Goal: Use online tool/utility: Utilize a website feature to perform a specific function

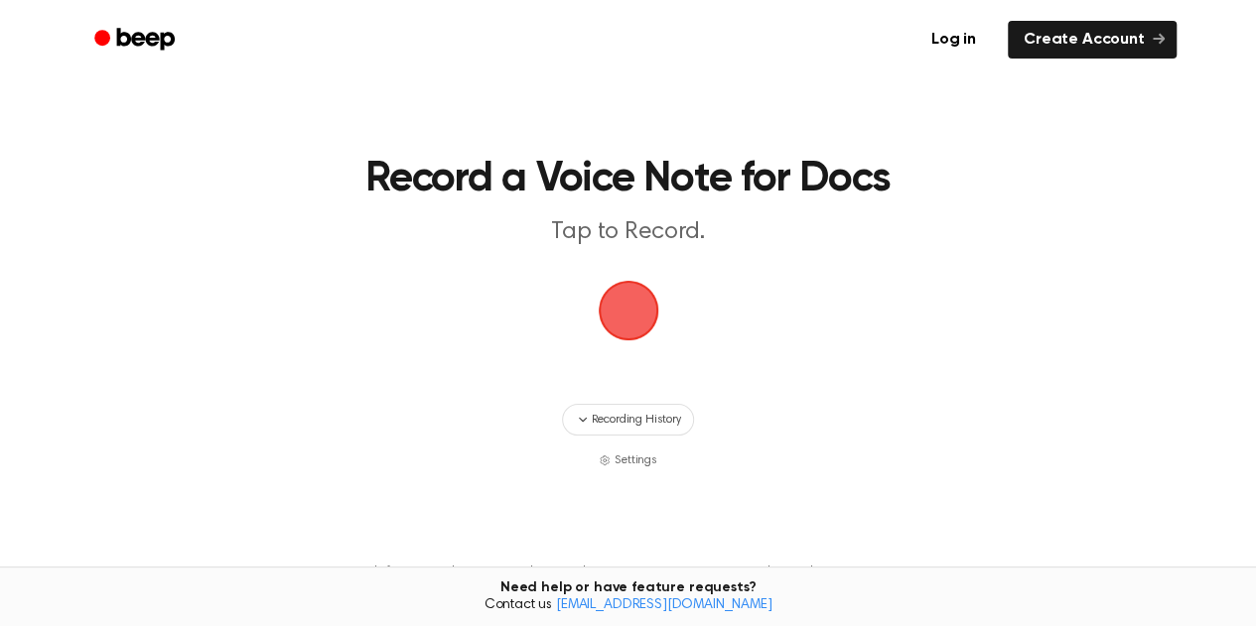
click at [624, 309] on span "button" at bounding box center [629, 311] width 56 height 56
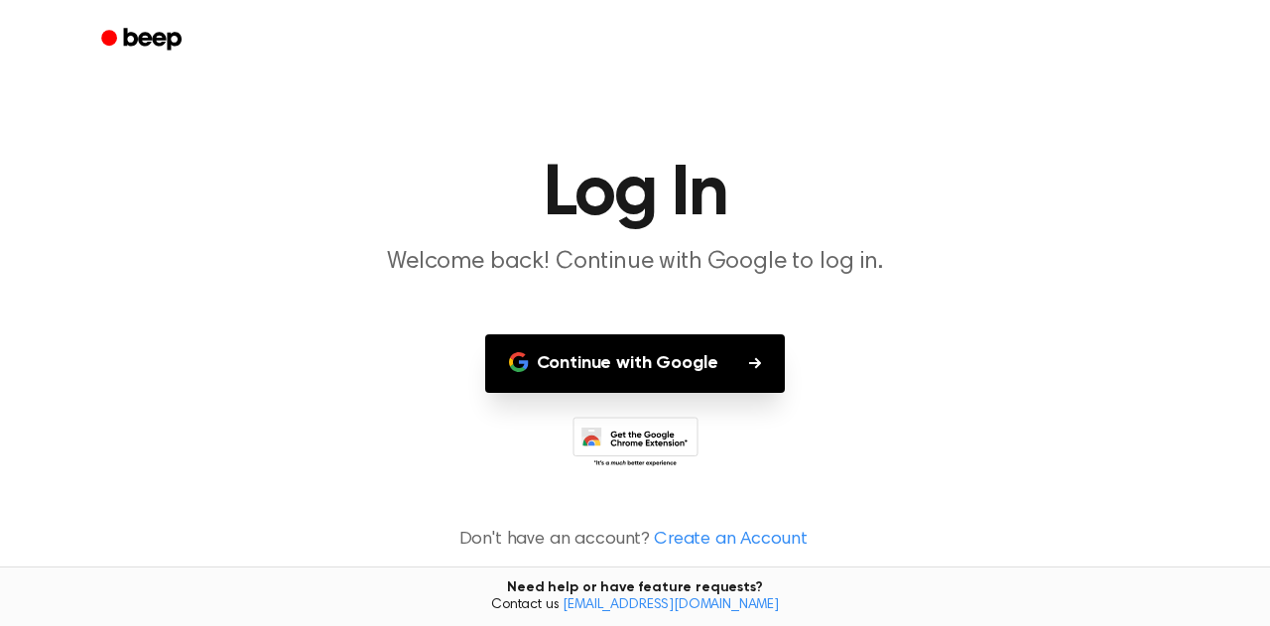
click at [659, 367] on button "Continue with Google" at bounding box center [635, 363] width 301 height 59
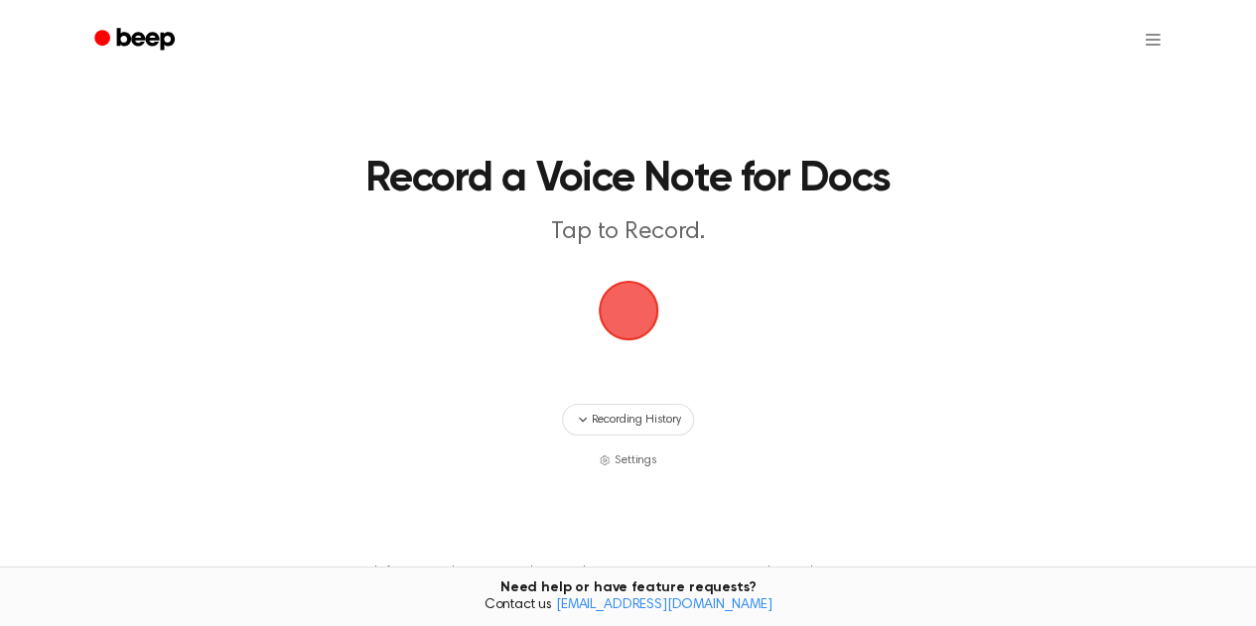
click at [637, 317] on span "button" at bounding box center [628, 311] width 61 height 61
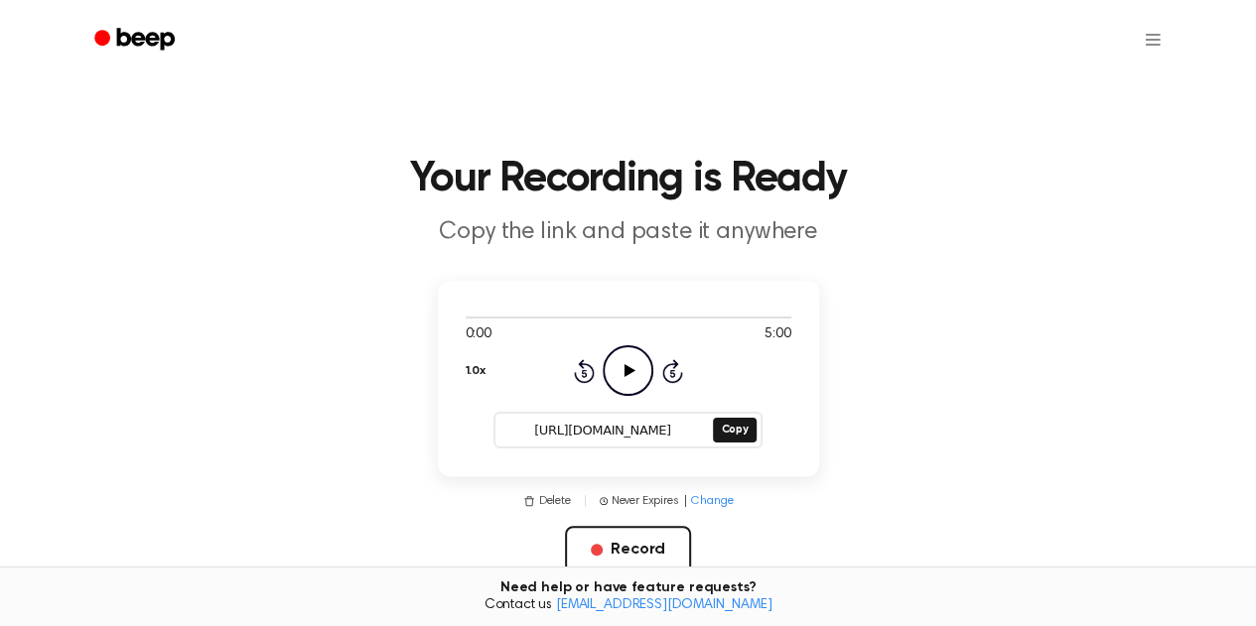
click at [624, 369] on icon at bounding box center [629, 370] width 11 height 13
drag, startPoint x: 465, startPoint y: 315, endPoint x: 687, endPoint y: 311, distance: 222.4
click at [687, 311] on div at bounding box center [629, 317] width 326 height 16
click at [675, 373] on icon "Skip 5 seconds" at bounding box center [672, 371] width 22 height 26
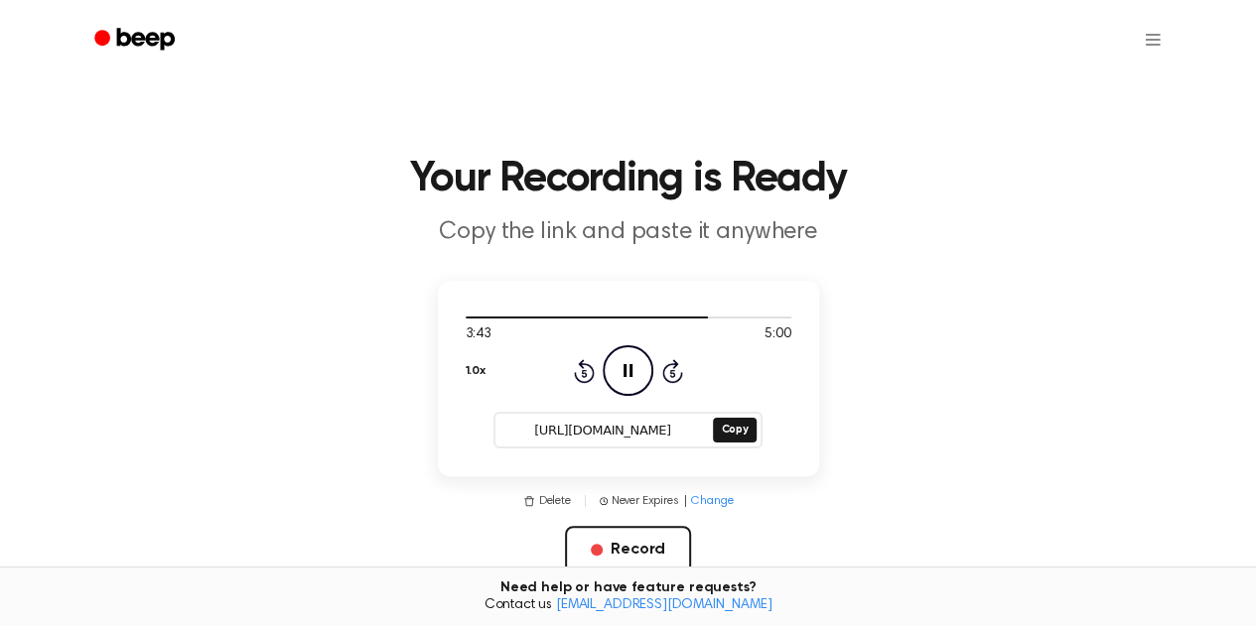
click at [675, 373] on icon "Skip 5 seconds" at bounding box center [672, 371] width 22 height 26
click at [633, 374] on icon "Pause Audio" at bounding box center [627, 370] width 51 height 51
click at [641, 373] on icon "Play Audio" at bounding box center [627, 370] width 51 height 51
click at [672, 374] on icon "Skip 5 seconds" at bounding box center [672, 371] width 22 height 26
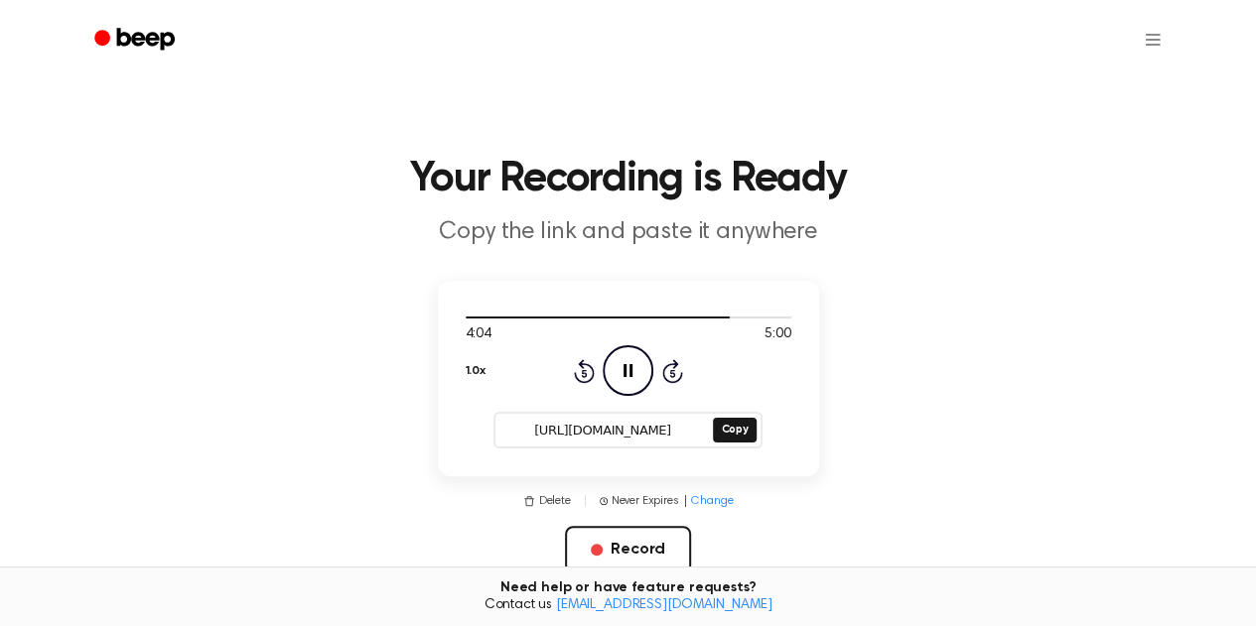
click at [673, 374] on icon "Skip 5 seconds" at bounding box center [672, 371] width 22 height 26
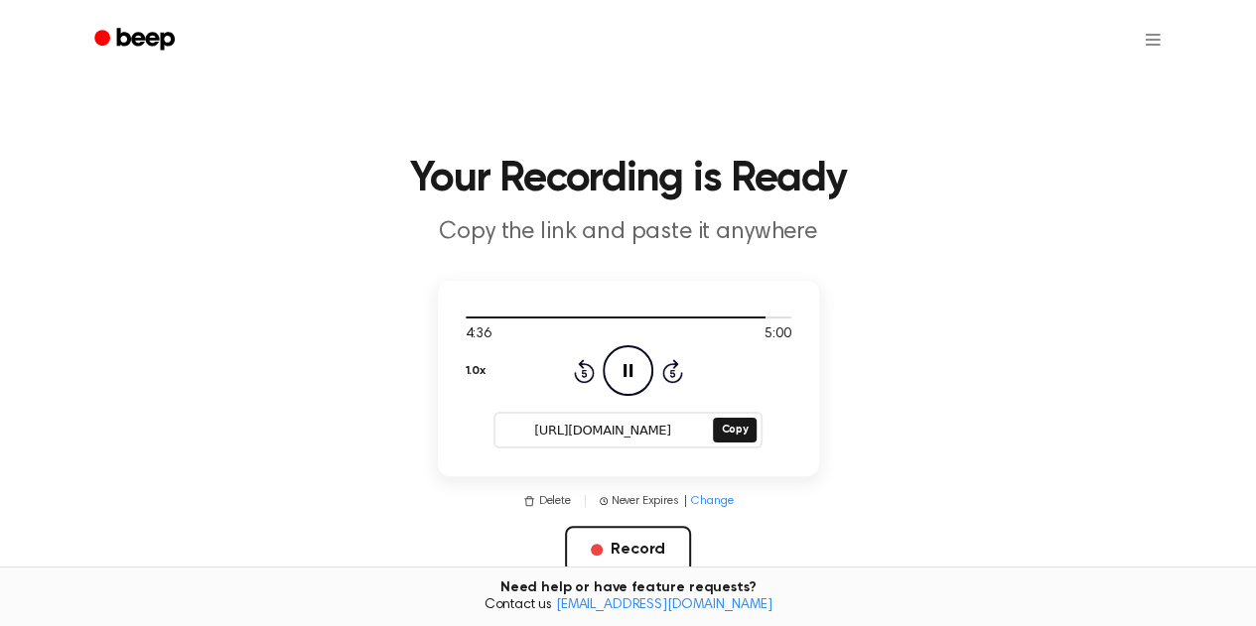
click at [673, 374] on icon "Skip 5 seconds" at bounding box center [672, 371] width 22 height 26
click at [621, 539] on button "Record" at bounding box center [628, 550] width 126 height 48
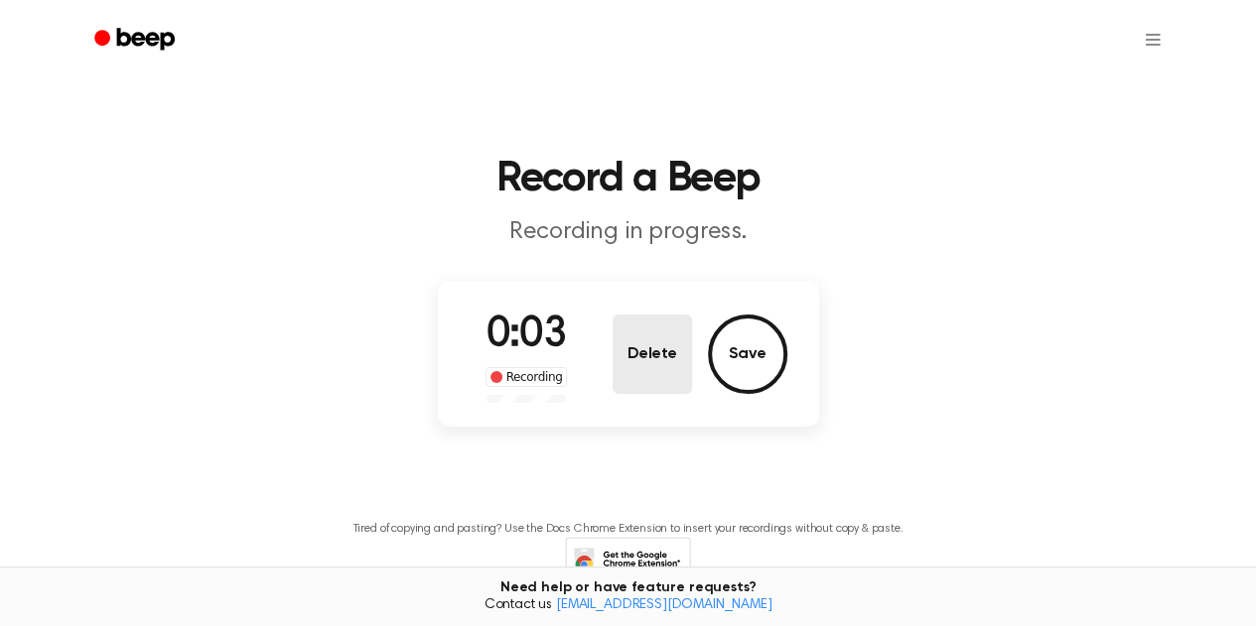
click at [651, 358] on button "Delete" at bounding box center [651, 354] width 79 height 79
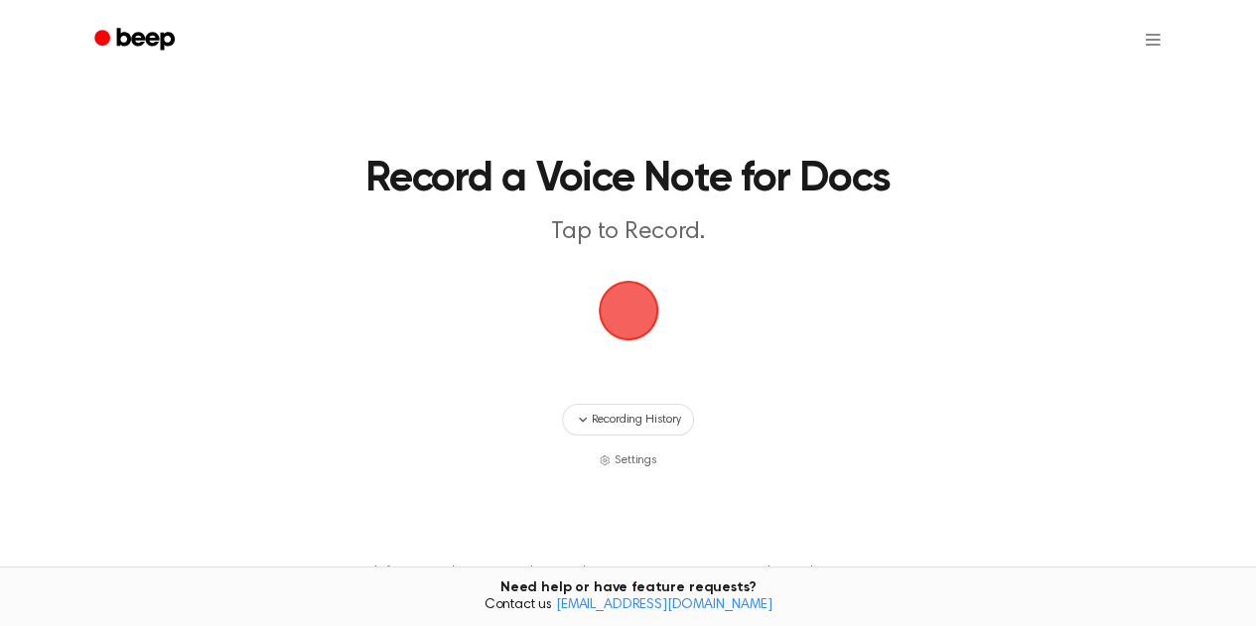
drag, startPoint x: 633, startPoint y: 333, endPoint x: 623, endPoint y: 325, distance: 12.7
click at [627, 330] on span "button" at bounding box center [629, 311] width 56 height 56
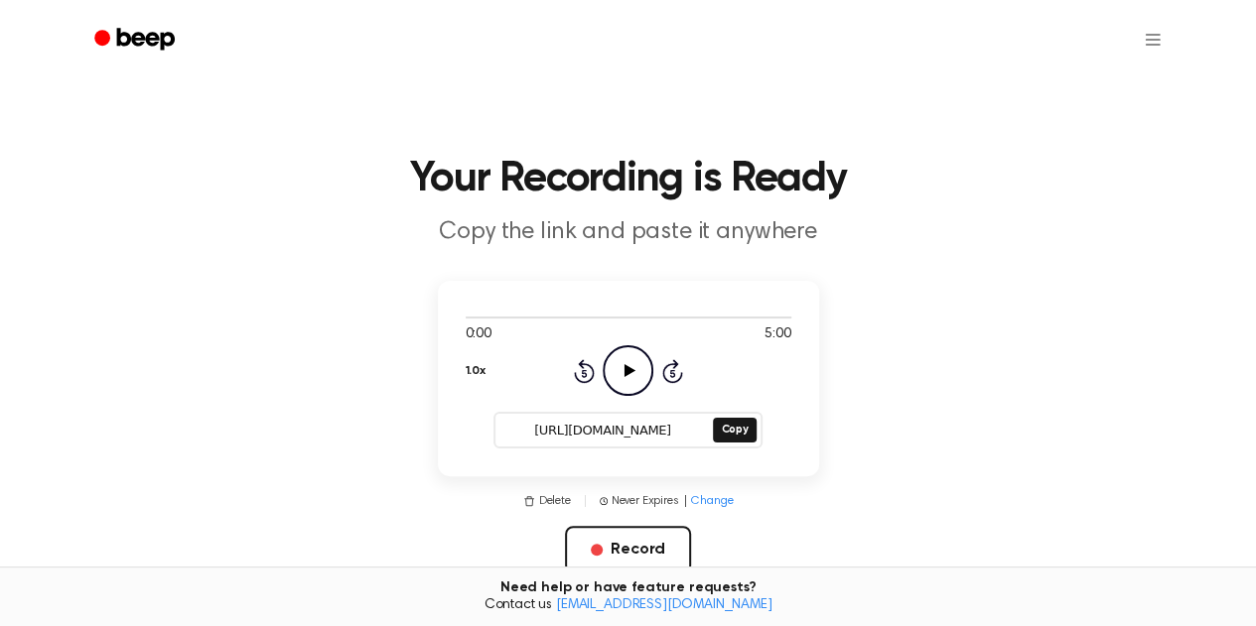
click at [643, 374] on icon "Play Audio" at bounding box center [627, 370] width 51 height 51
drag, startPoint x: 458, startPoint y: 316, endPoint x: 695, endPoint y: 325, distance: 237.4
click at [695, 325] on div "0:01 5:00" at bounding box center [629, 327] width 326 height 37
click at [695, 324] on div at bounding box center [629, 317] width 326 height 16
drag, startPoint x: 689, startPoint y: 321, endPoint x: 745, endPoint y: 321, distance: 56.6
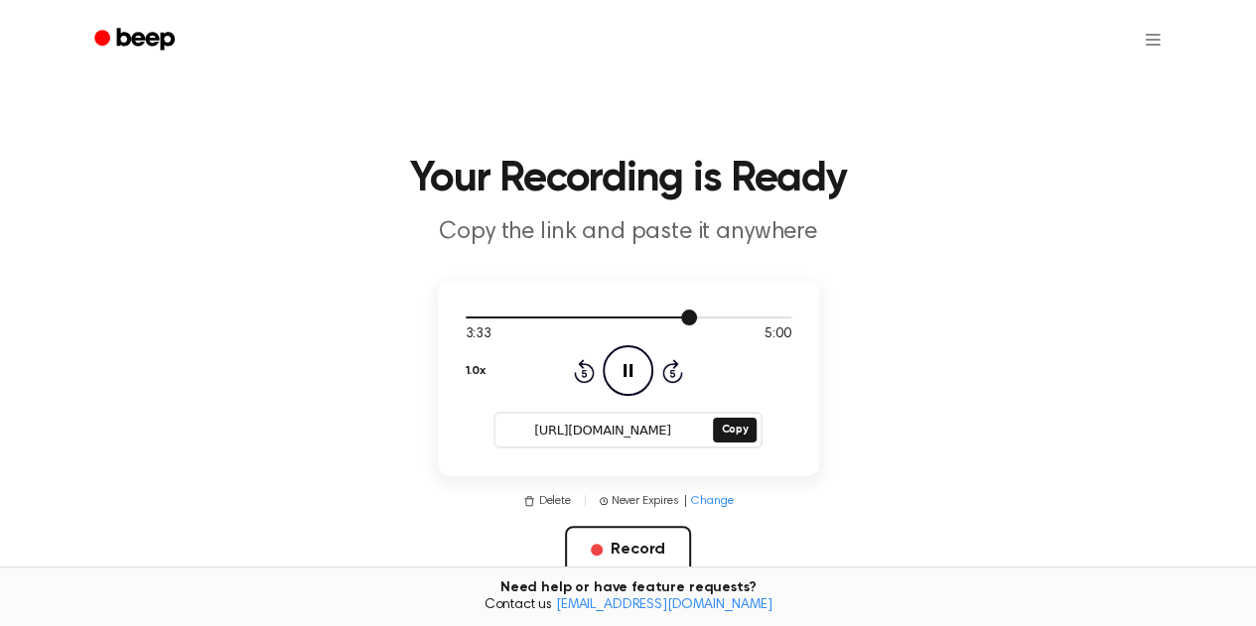
click at [745, 321] on div at bounding box center [629, 317] width 326 height 16
click at [671, 368] on icon "Skip 5 seconds" at bounding box center [672, 371] width 22 height 26
click at [730, 429] on button "Copy" at bounding box center [734, 430] width 43 height 25
